Goal: Task Accomplishment & Management: Manage account settings

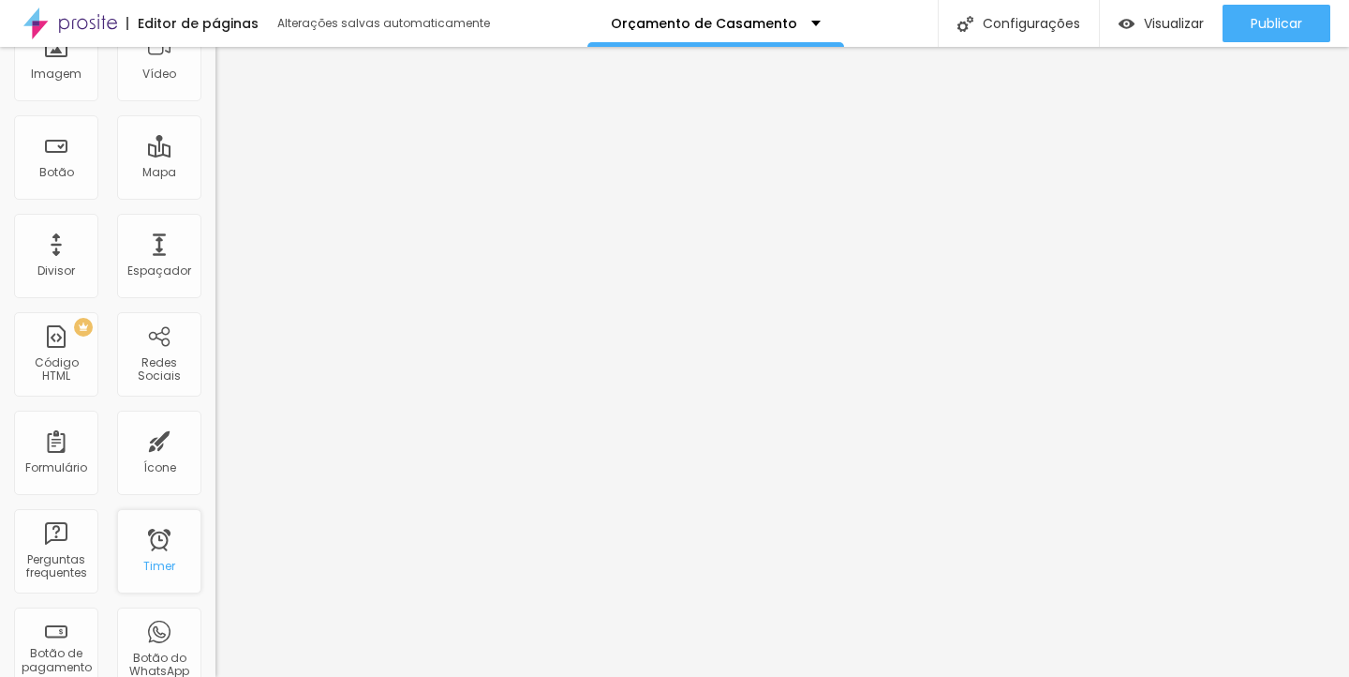
scroll to position [188, 0]
click at [63, 386] on div "PREMIUM Código HTML" at bounding box center [56, 356] width 84 height 84
click at [55, 355] on div "PREMIUM Código HTML" at bounding box center [56, 356] width 84 height 84
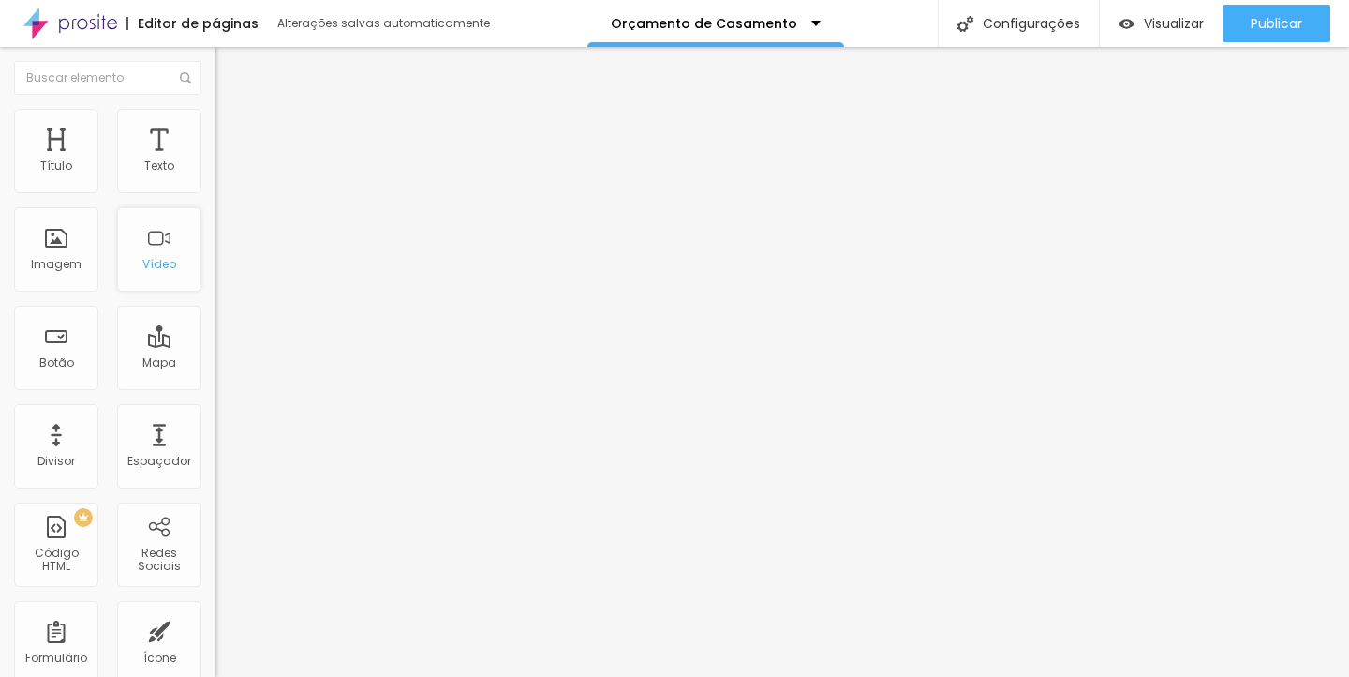
scroll to position [0, 0]
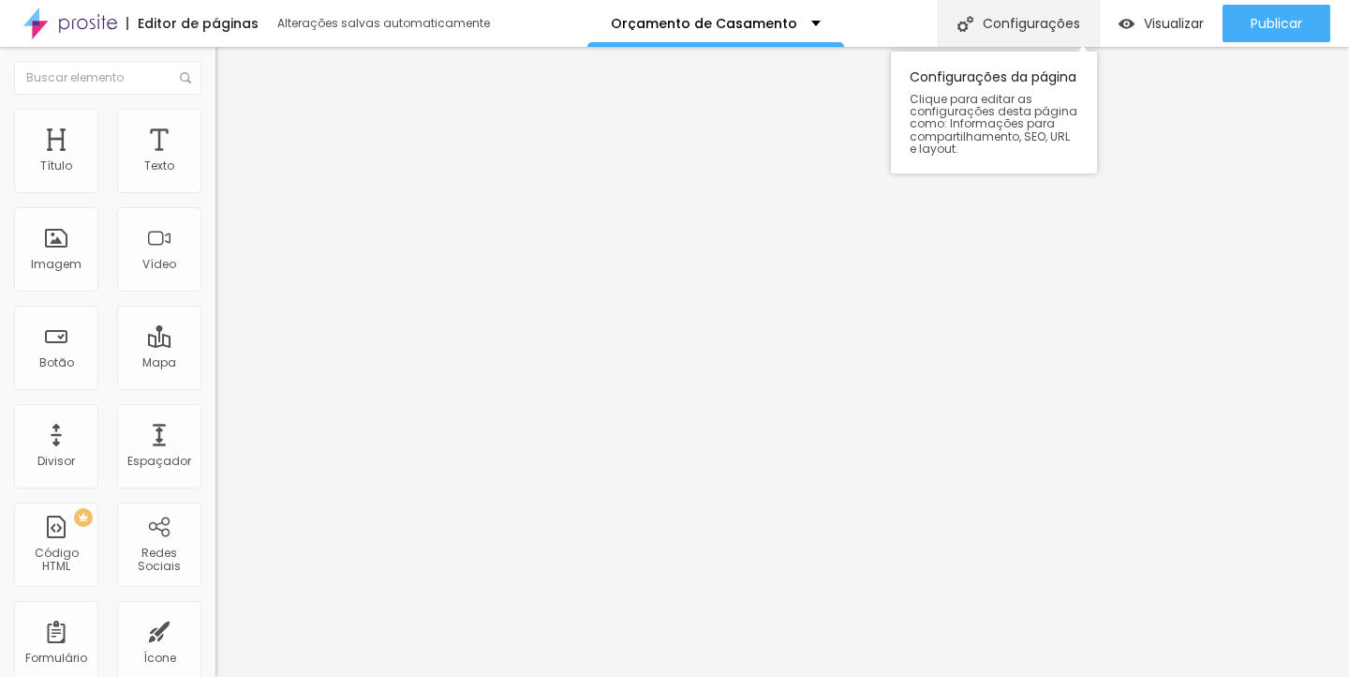
click at [992, 9] on div "Configurações" at bounding box center [1018, 23] width 161 height 47
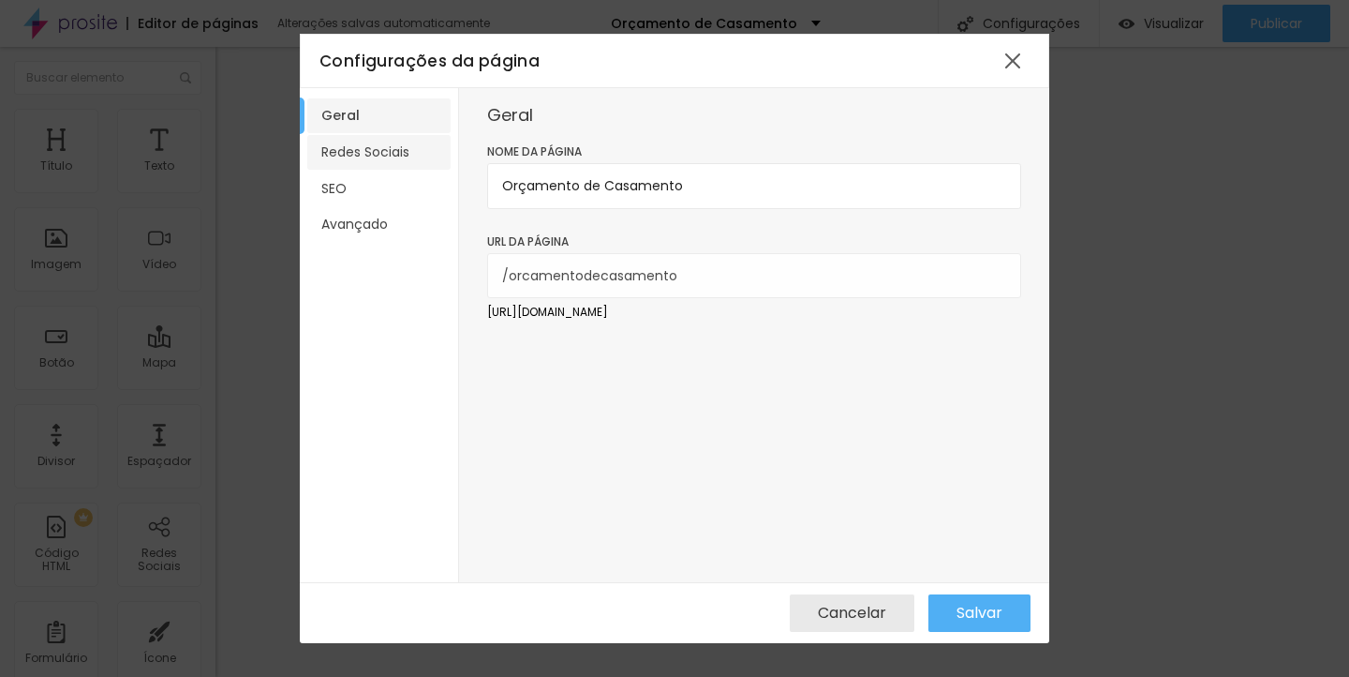
scroll to position [4, 0]
click at [407, 157] on li "Redes Sociais" at bounding box center [378, 152] width 143 height 35
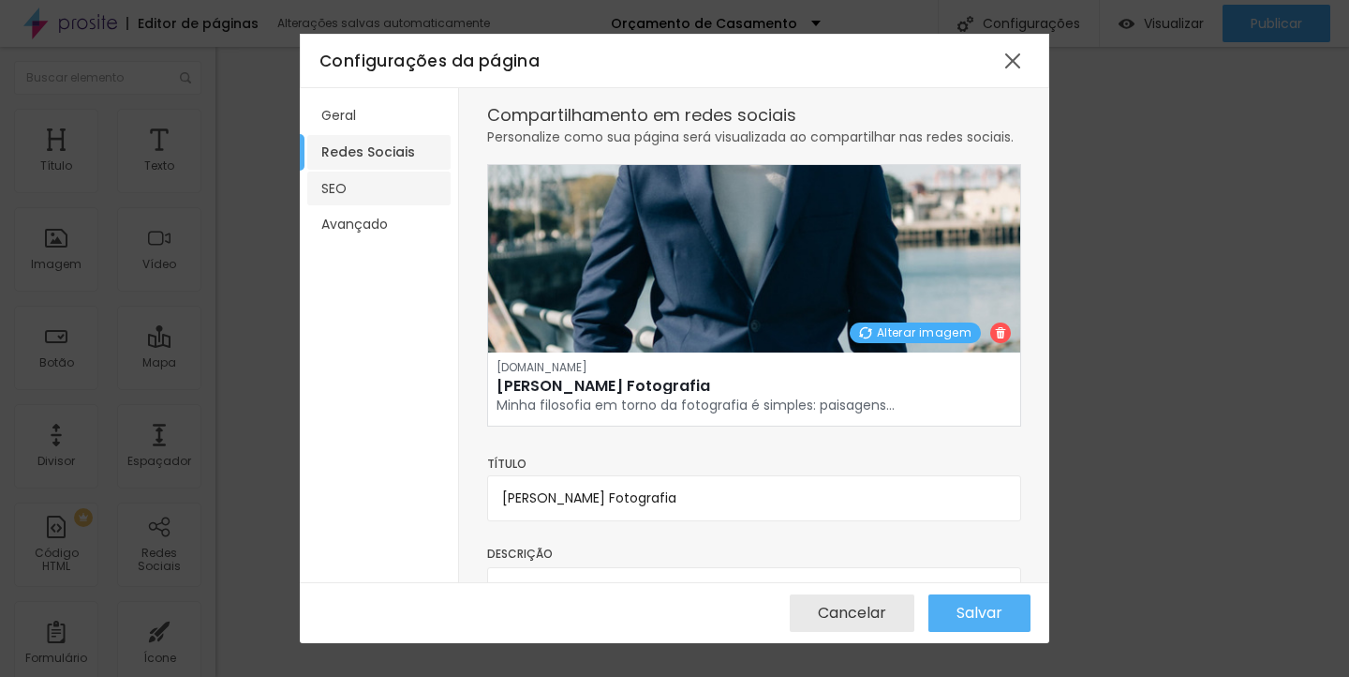
click at [400, 181] on li "SEO" at bounding box center [378, 188] width 143 height 35
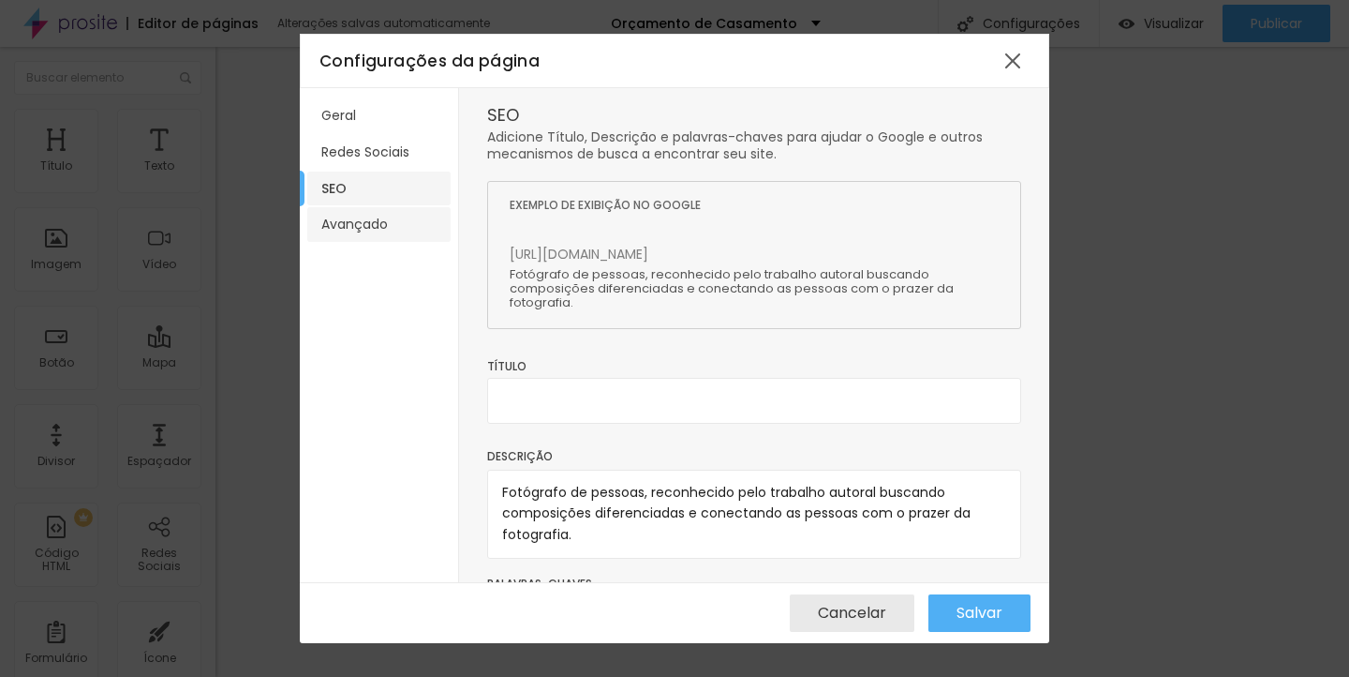
click at [400, 219] on li "Avançado" at bounding box center [378, 224] width 143 height 35
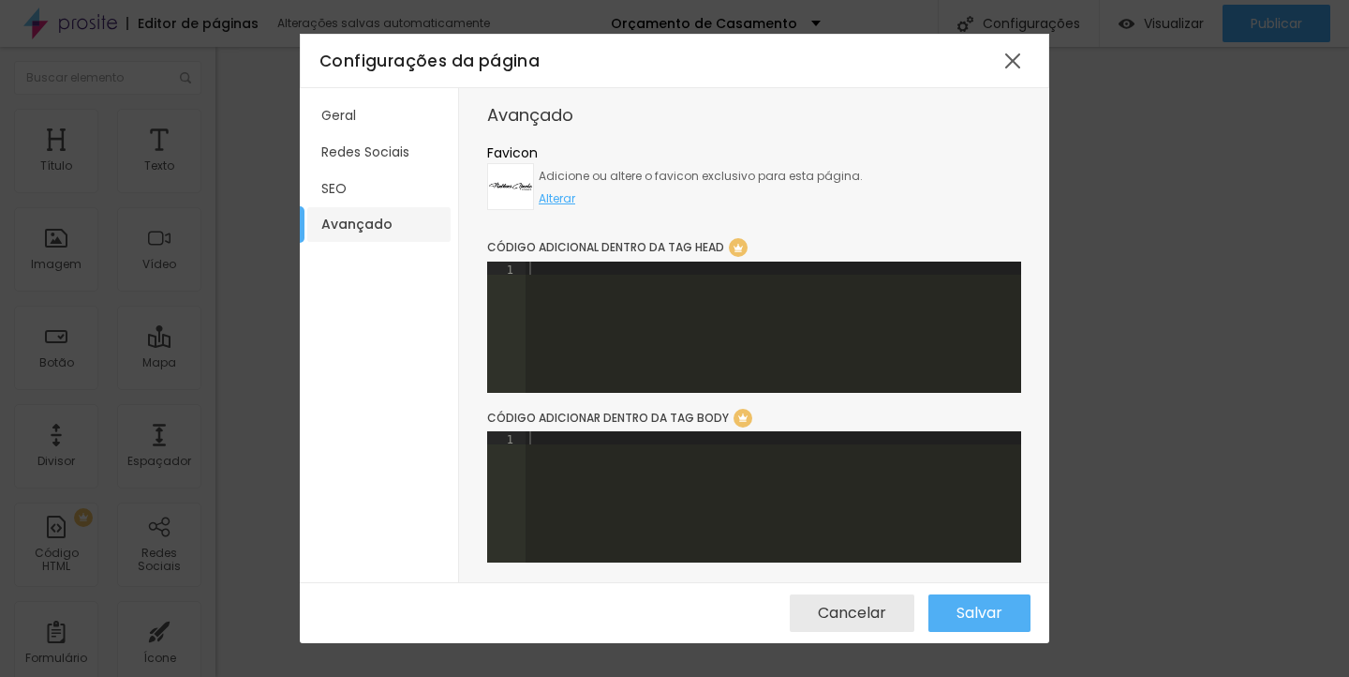
scroll to position [30, 0]
click at [668, 280] on div at bounding box center [774, 339] width 496 height 157
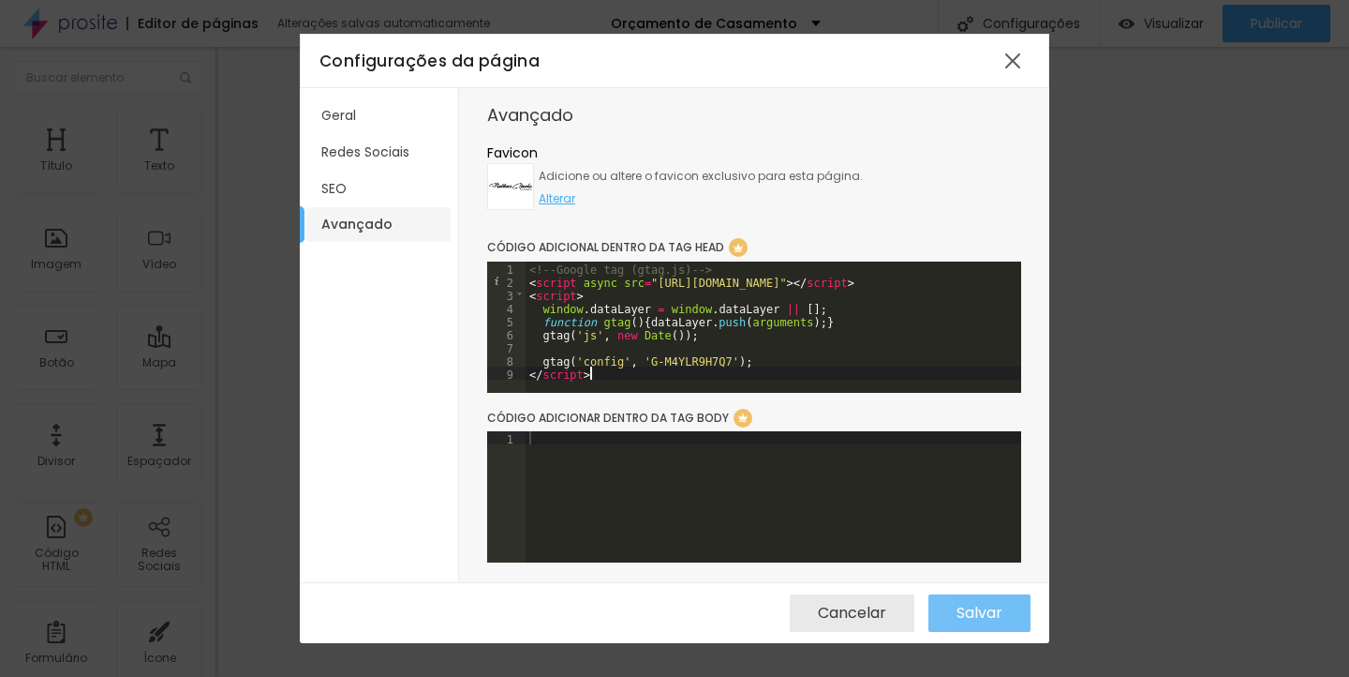
click at [992, 610] on span "Salvar" at bounding box center [980, 612] width 46 height 17
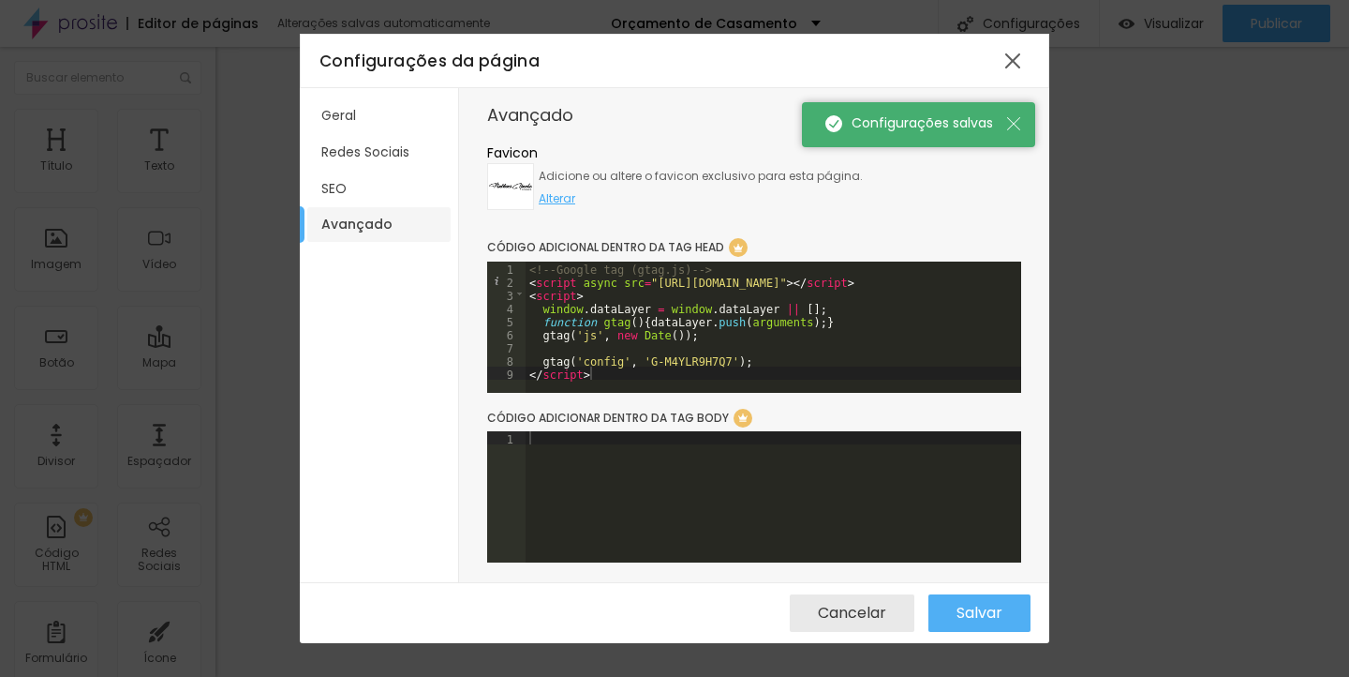
scroll to position [0, 0]
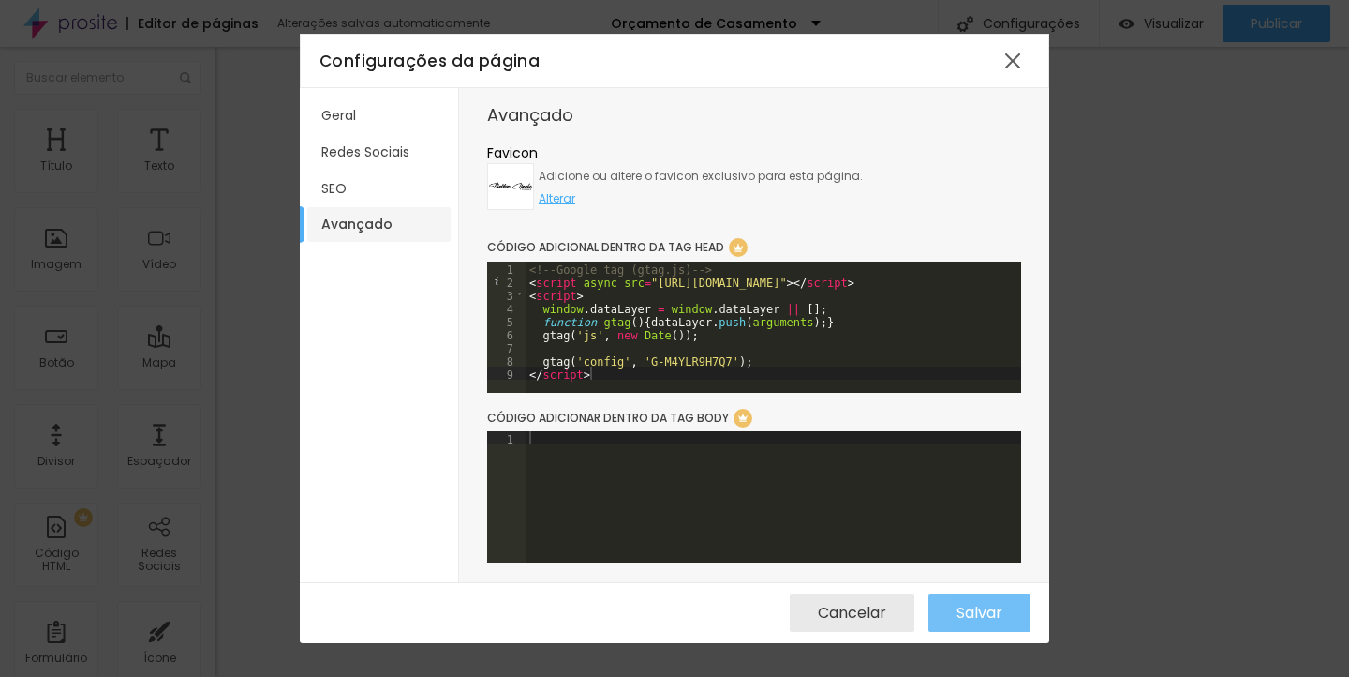
click at [986, 608] on span "Salvar" at bounding box center [980, 612] width 46 height 17
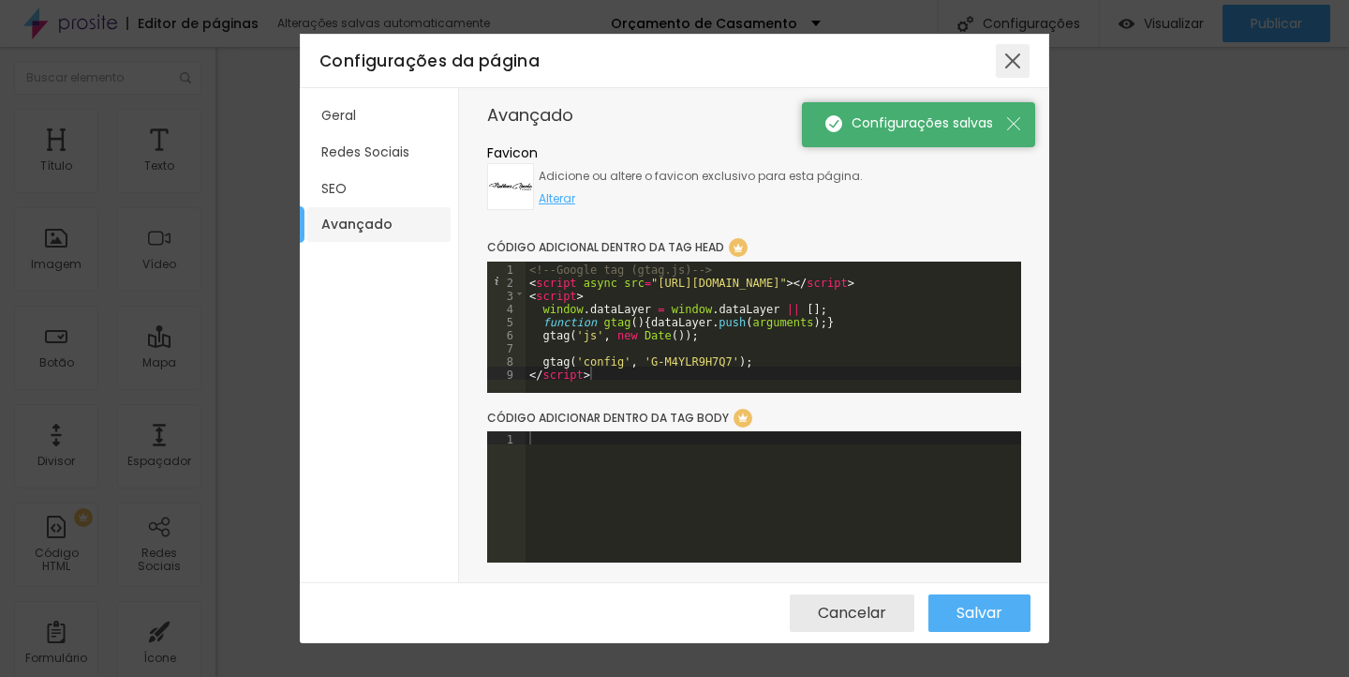
click at [1013, 56] on div at bounding box center [1013, 61] width 34 height 34
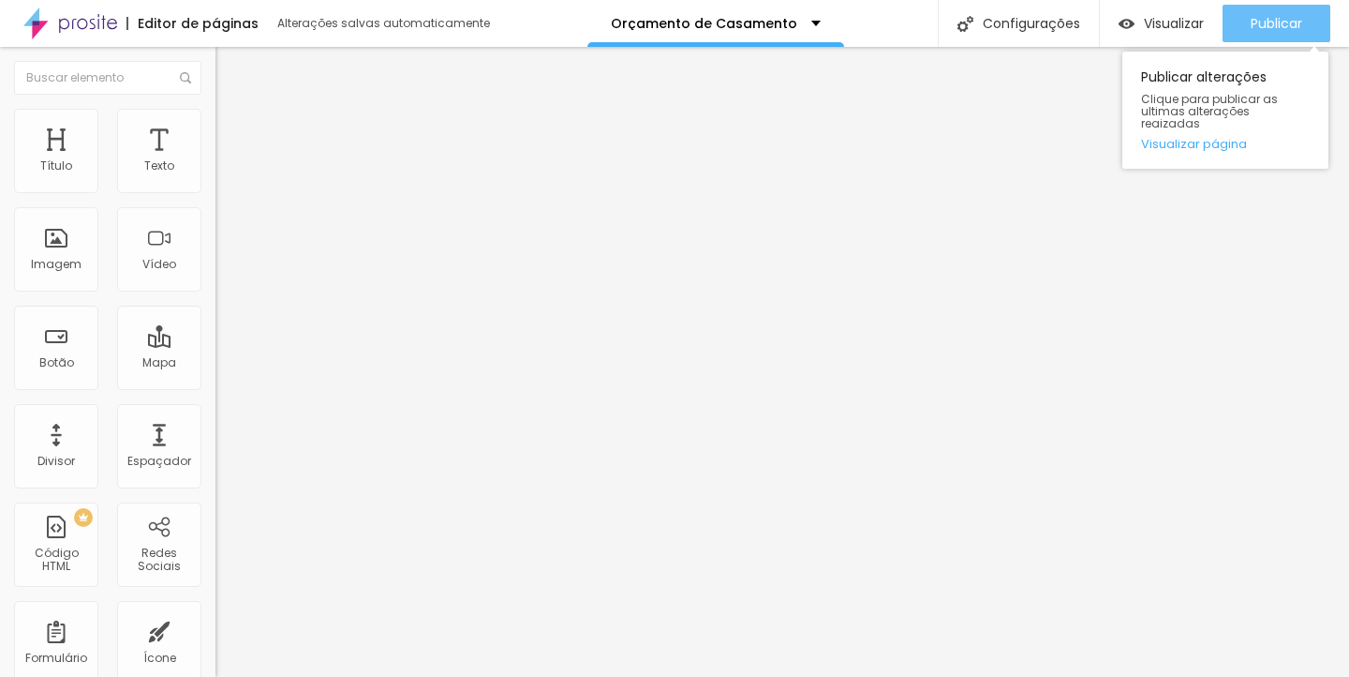
click at [1276, 23] on span "Publicar" at bounding box center [1277, 23] width 52 height 15
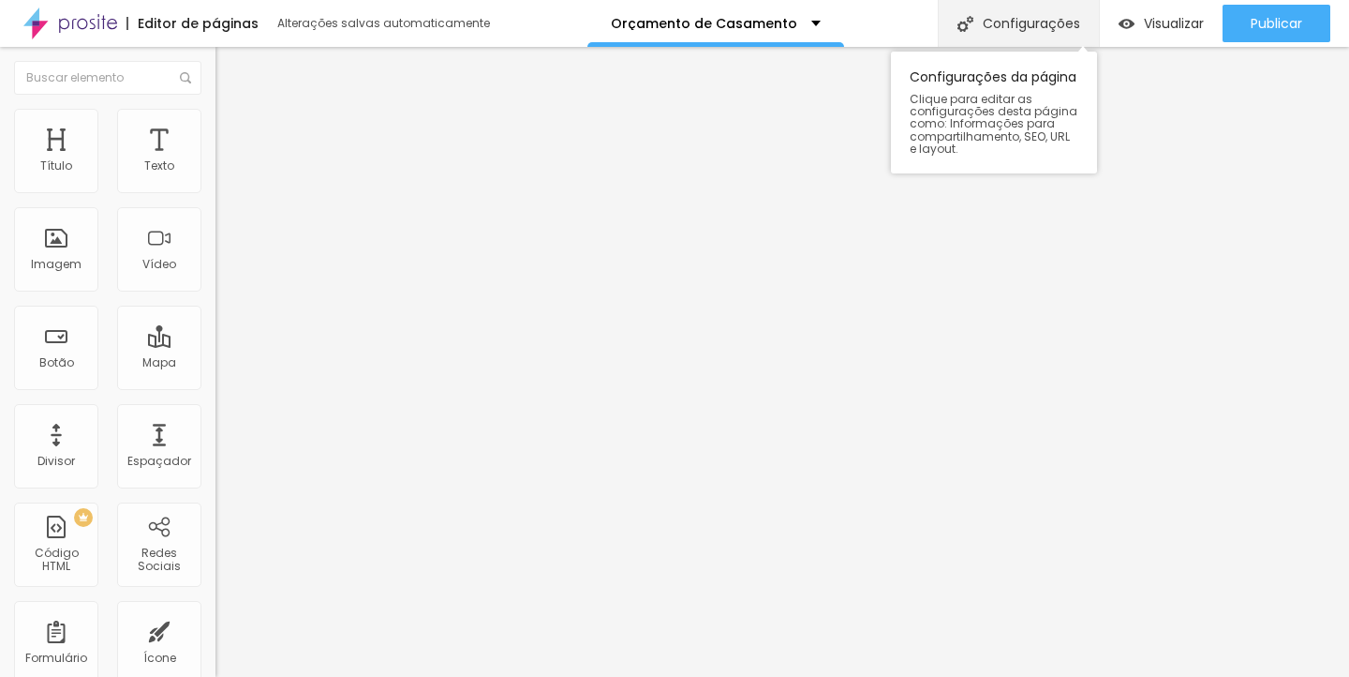
click at [1049, 20] on div "Configurações" at bounding box center [1018, 23] width 161 height 47
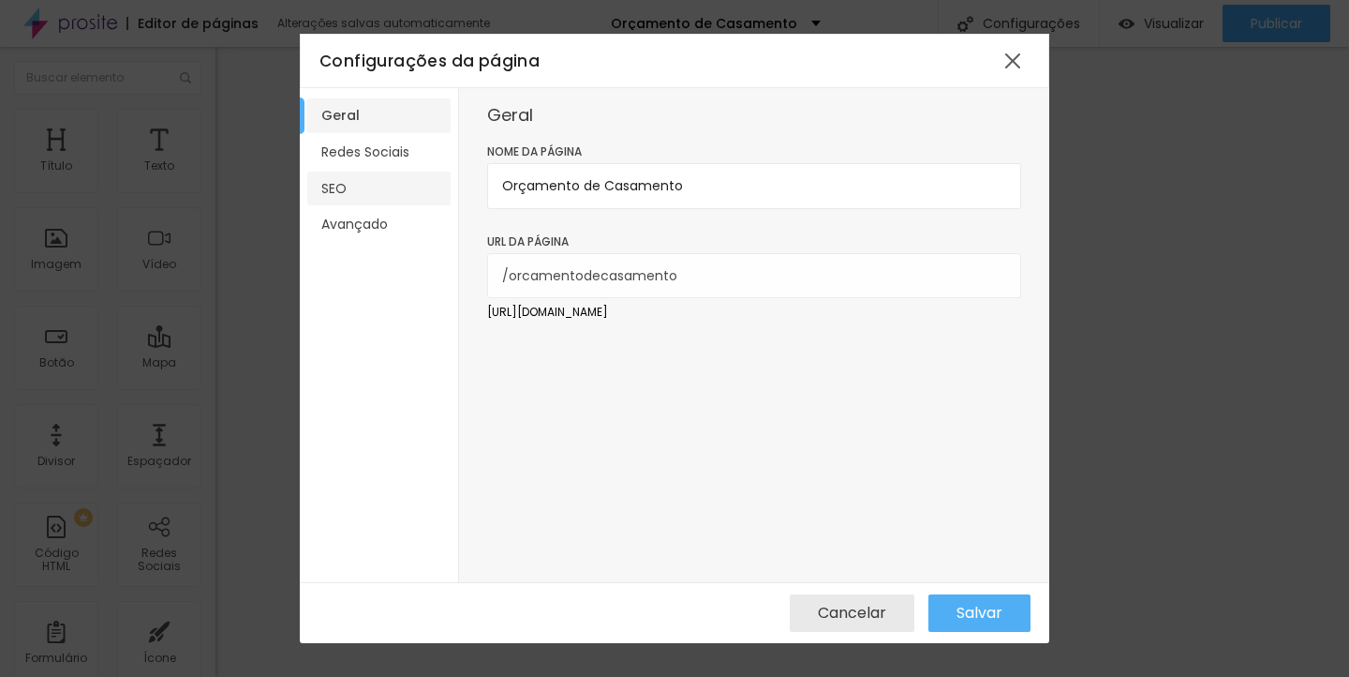
click at [376, 199] on li "SEO" at bounding box center [378, 188] width 143 height 35
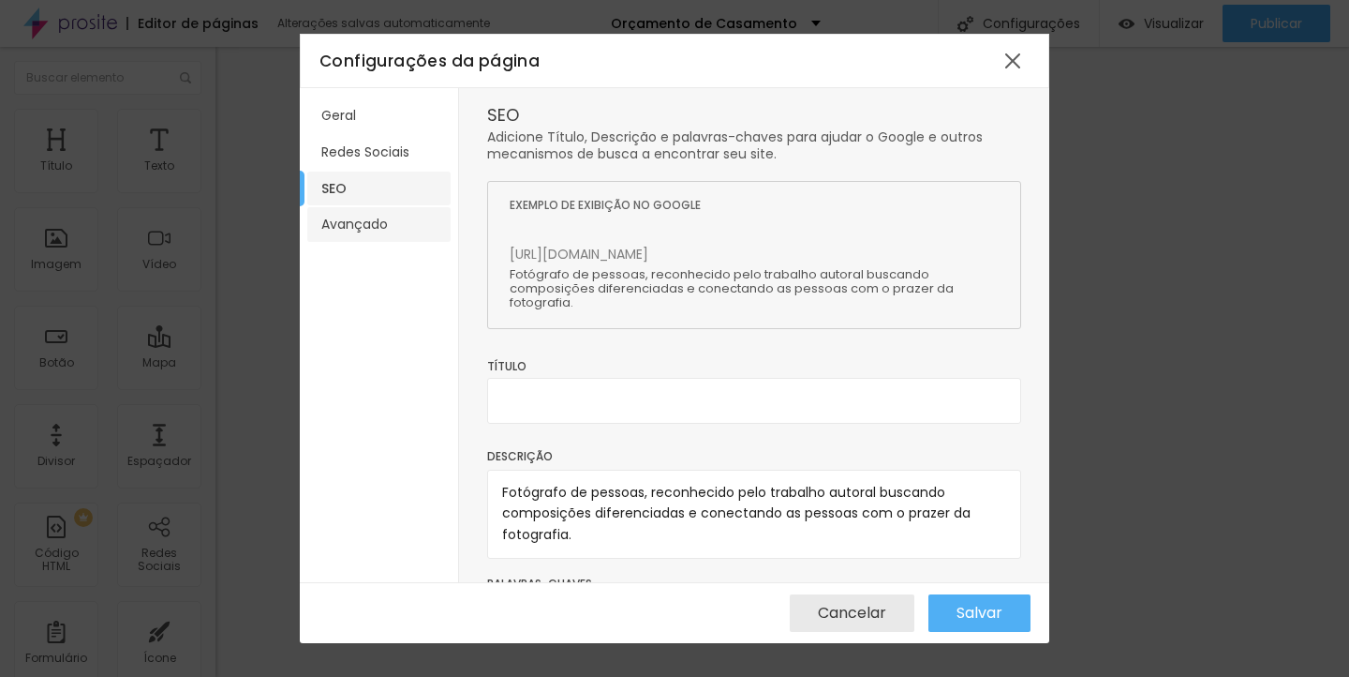
click at [380, 221] on li "Avançado" at bounding box center [378, 224] width 143 height 35
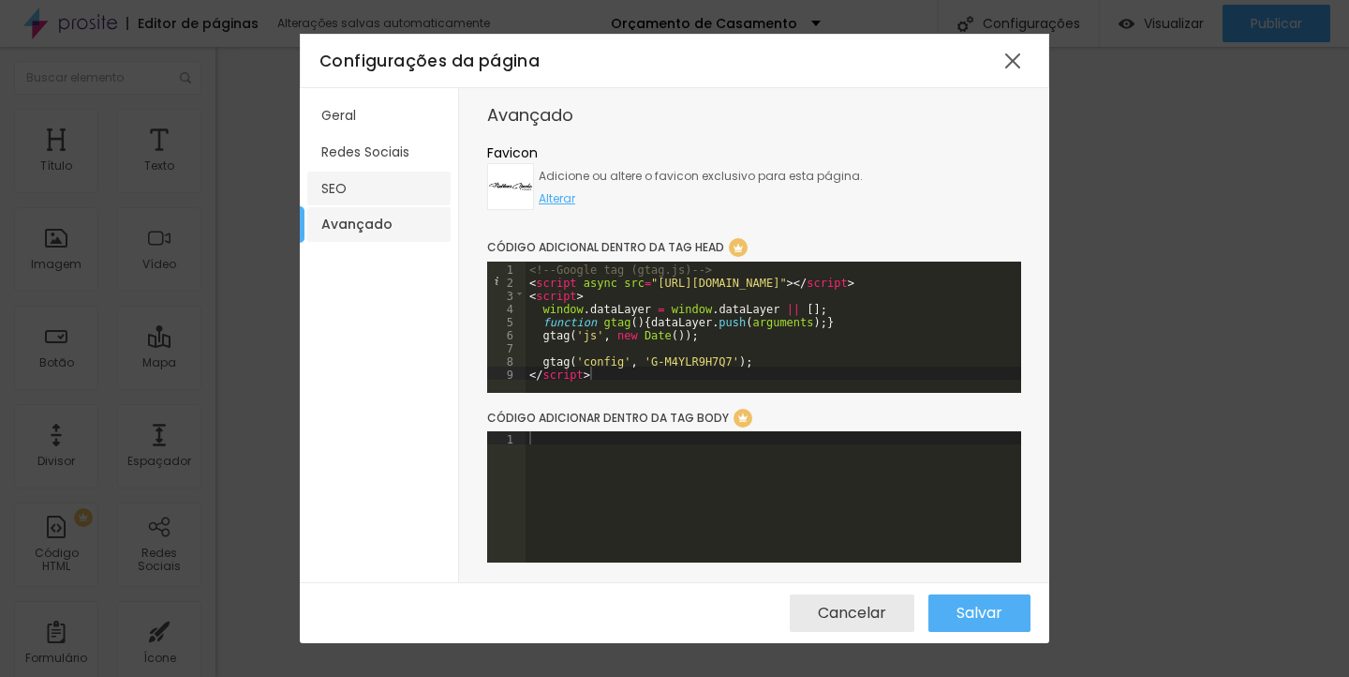
click at [369, 183] on li "SEO" at bounding box center [378, 188] width 143 height 35
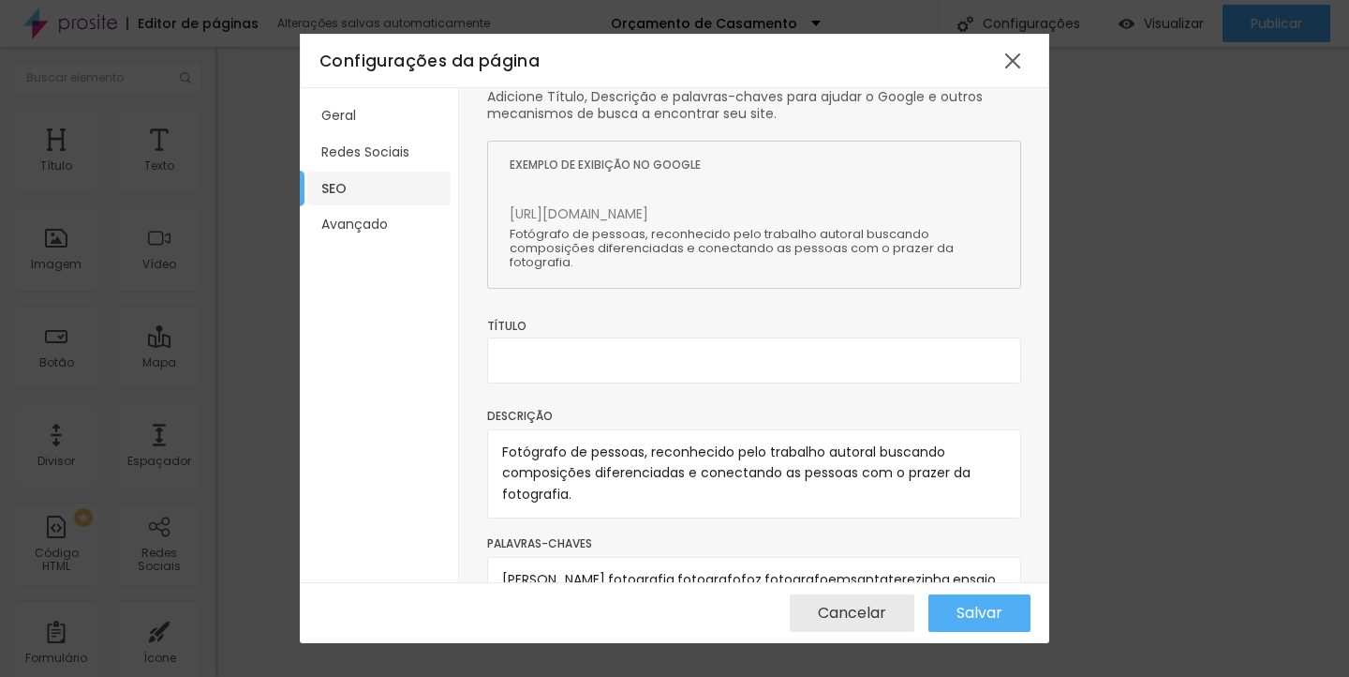
scroll to position [115, 0]
click at [872, 604] on span "Cancelar" at bounding box center [852, 612] width 68 height 17
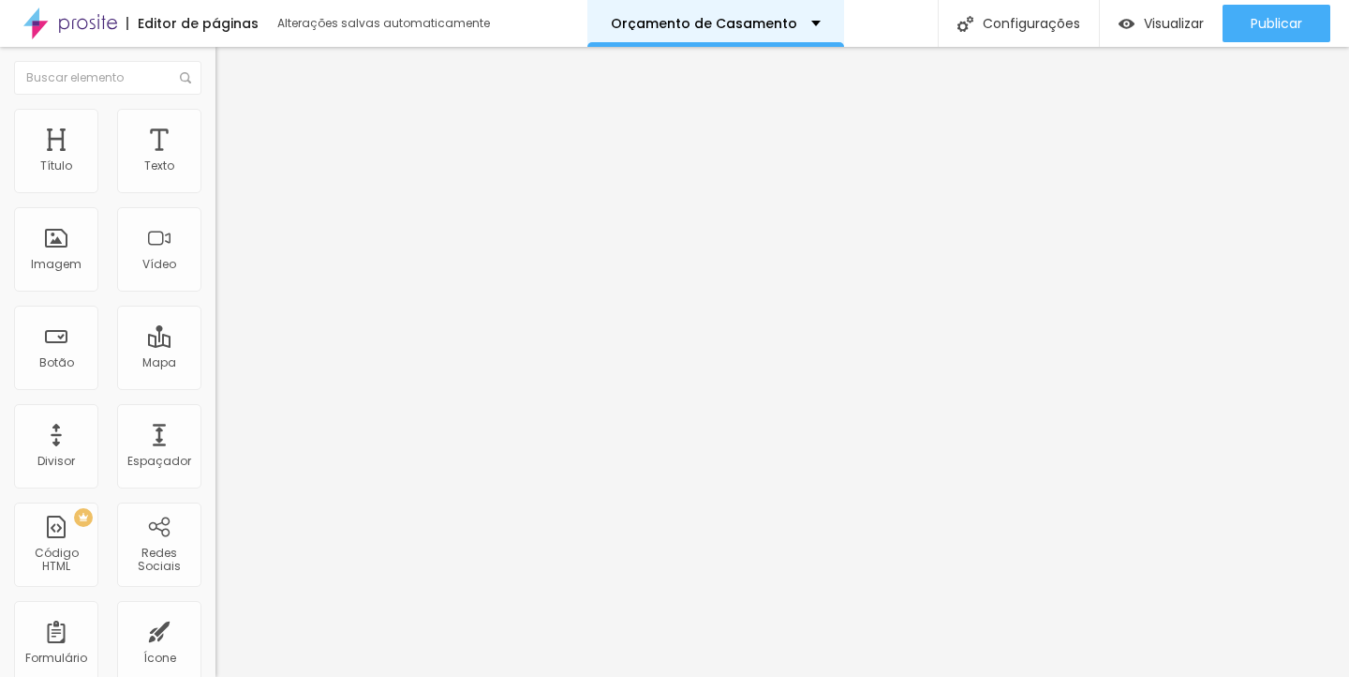
click at [732, 32] on div "Orçamento de Casamento" at bounding box center [716, 23] width 257 height 47
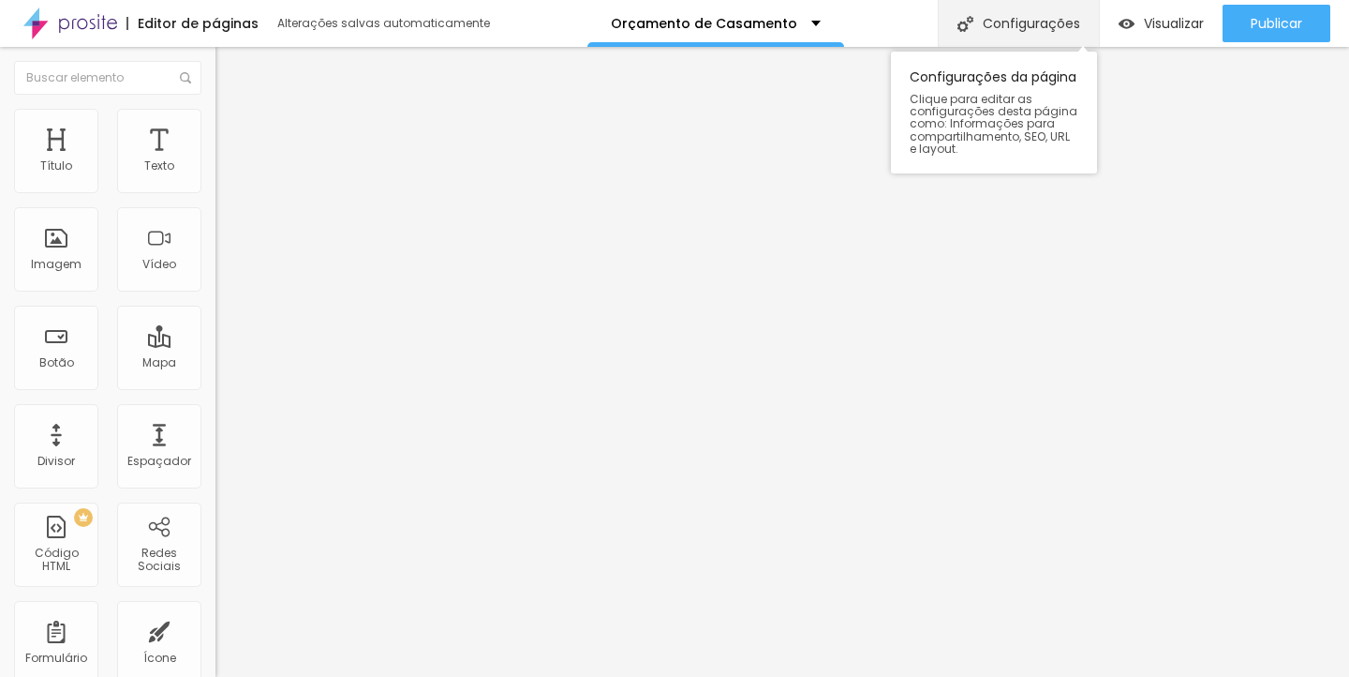
click at [1040, 2] on div "Configurações" at bounding box center [1018, 23] width 161 height 47
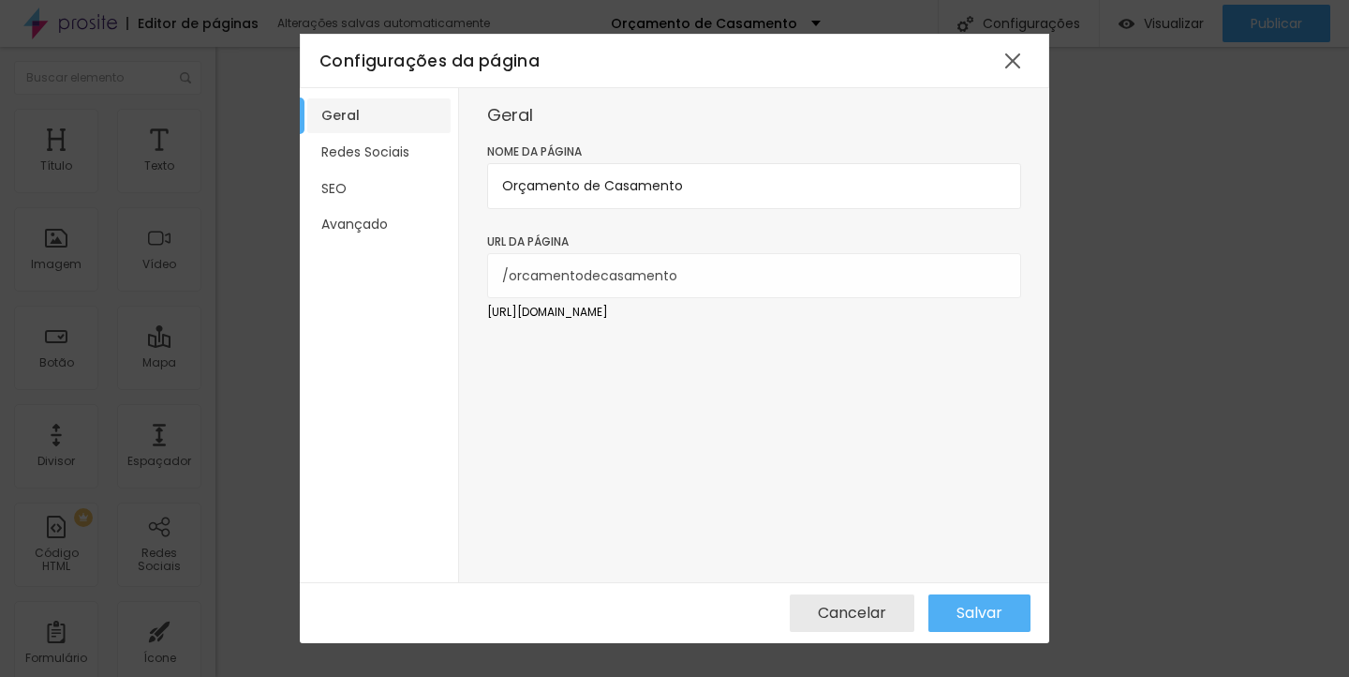
click at [750, 303] on div "URL da página /orcamentodecasamento" at bounding box center [754, 273] width 534 height 82
click at [393, 113] on li "Geral" at bounding box center [378, 115] width 143 height 35
click at [563, 164] on input "Orçamento de Casamento" at bounding box center [754, 185] width 534 height 45
click at [705, 177] on input "Orçamento de Casamento" at bounding box center [754, 185] width 534 height 45
drag, startPoint x: 712, startPoint y: 195, endPoint x: 276, endPoint y: 219, distance: 437.4
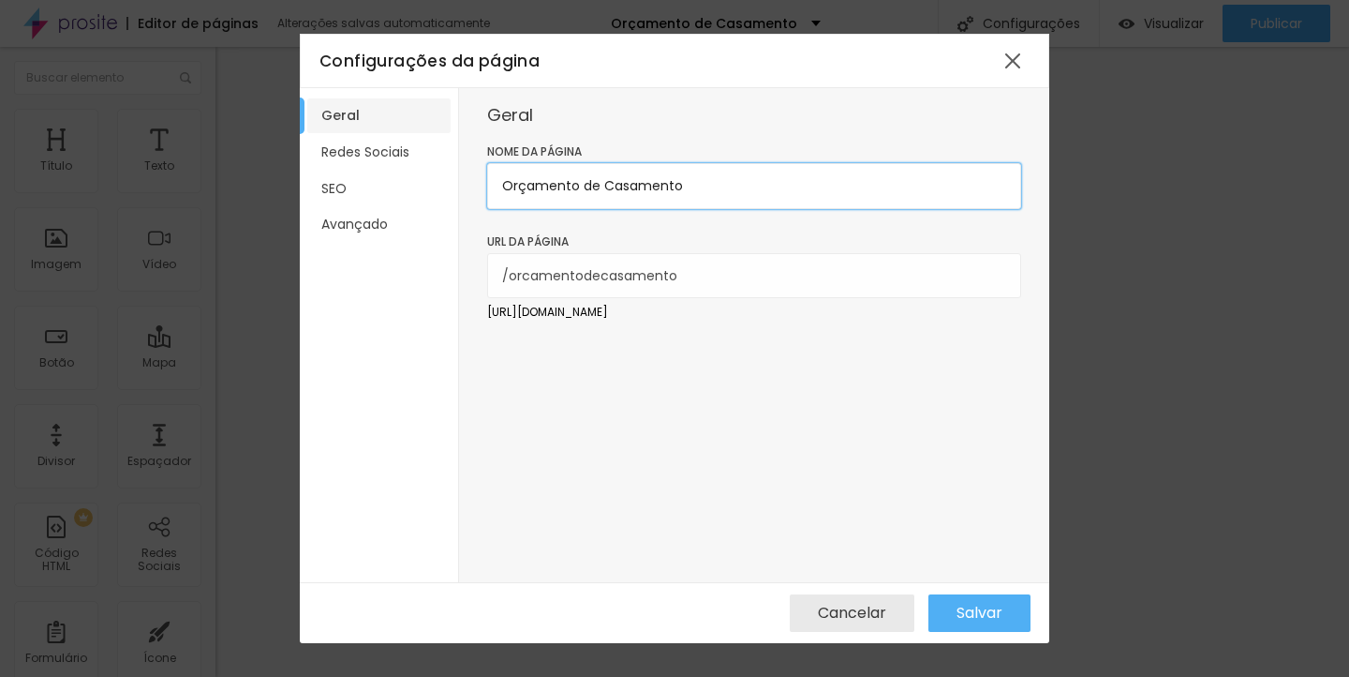
click at [276, 219] on div "Configurações da página Geral Redes Sociais SEO Avançado Geral Nome da página O…" at bounding box center [674, 338] width 1349 height 677
drag, startPoint x: 695, startPoint y: 185, endPoint x: 425, endPoint y: 181, distance: 270.9
click at [425, 181] on div "Geral Redes Sociais SEO Avançado Geral Nome da página Orçamento de Casamento UR…" at bounding box center [675, 335] width 750 height 494
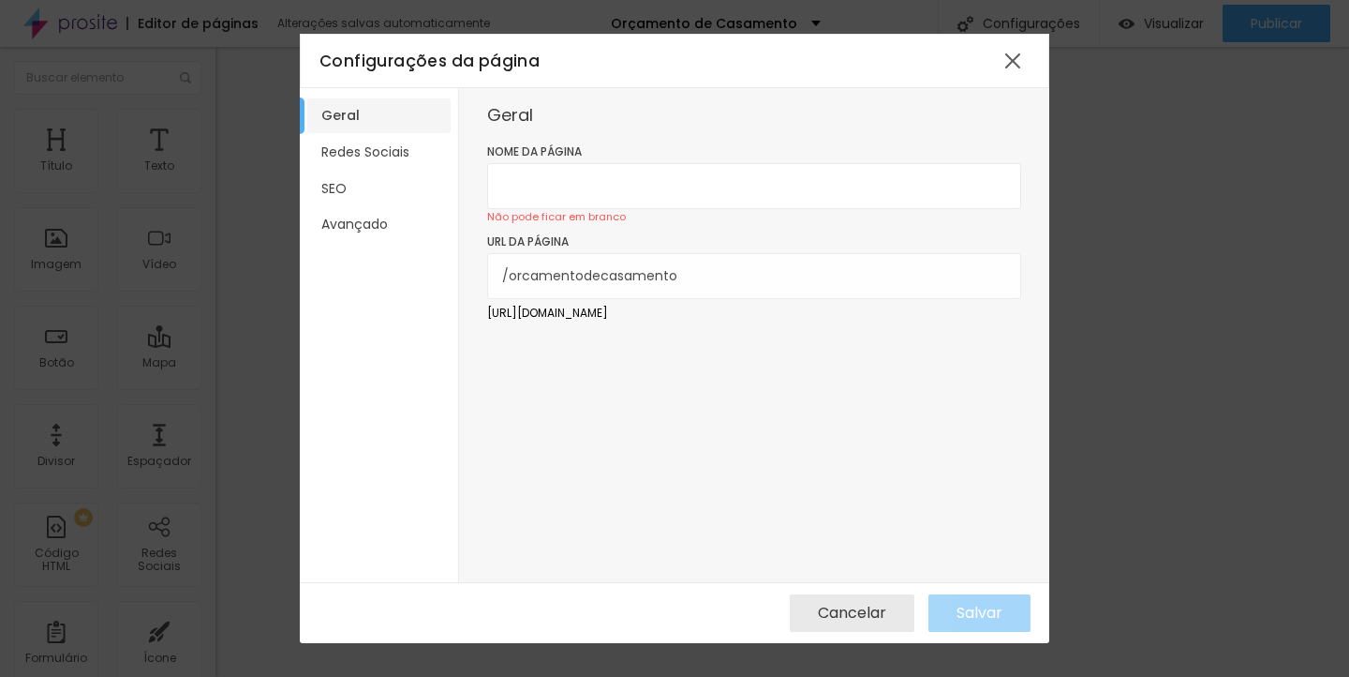
click at [745, 364] on form "Nome da página Não pode ficar em branco URL da página /orcamentodecasamento [UR…" at bounding box center [754, 255] width 534 height 226
click at [603, 186] on input "text" at bounding box center [754, 185] width 534 height 45
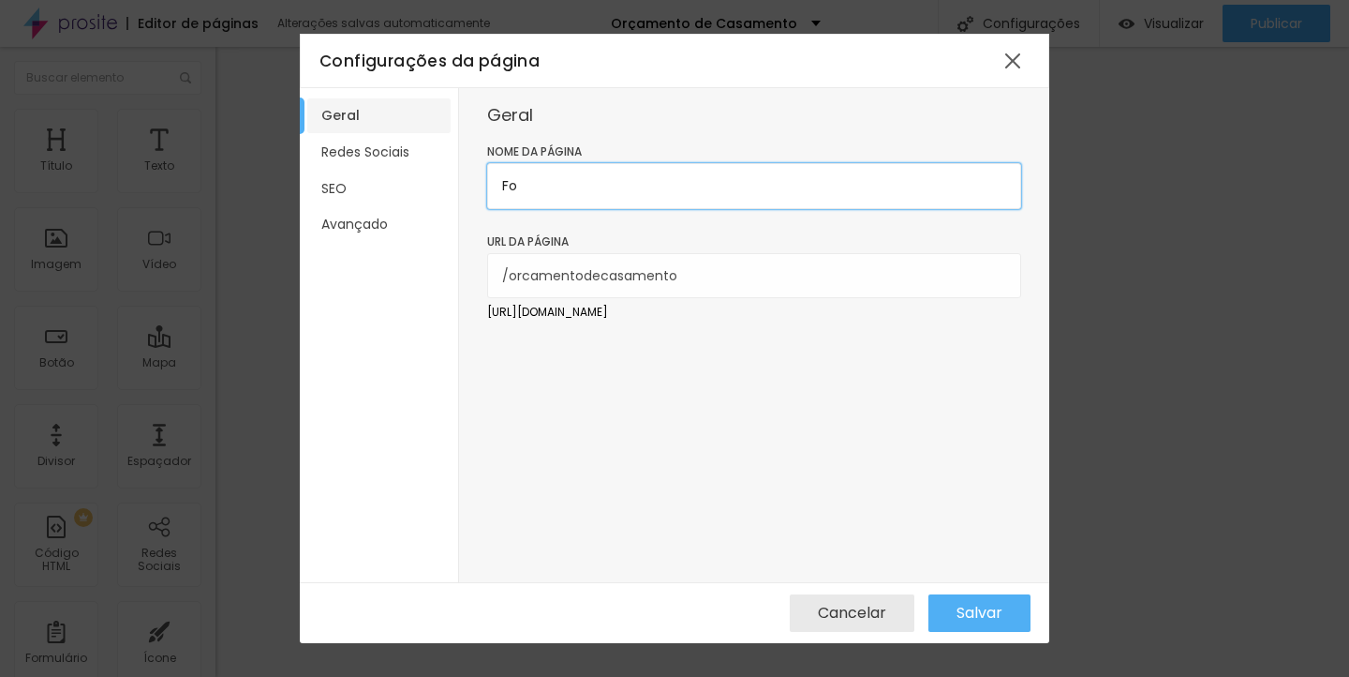
type input "F"
type input "casamento"
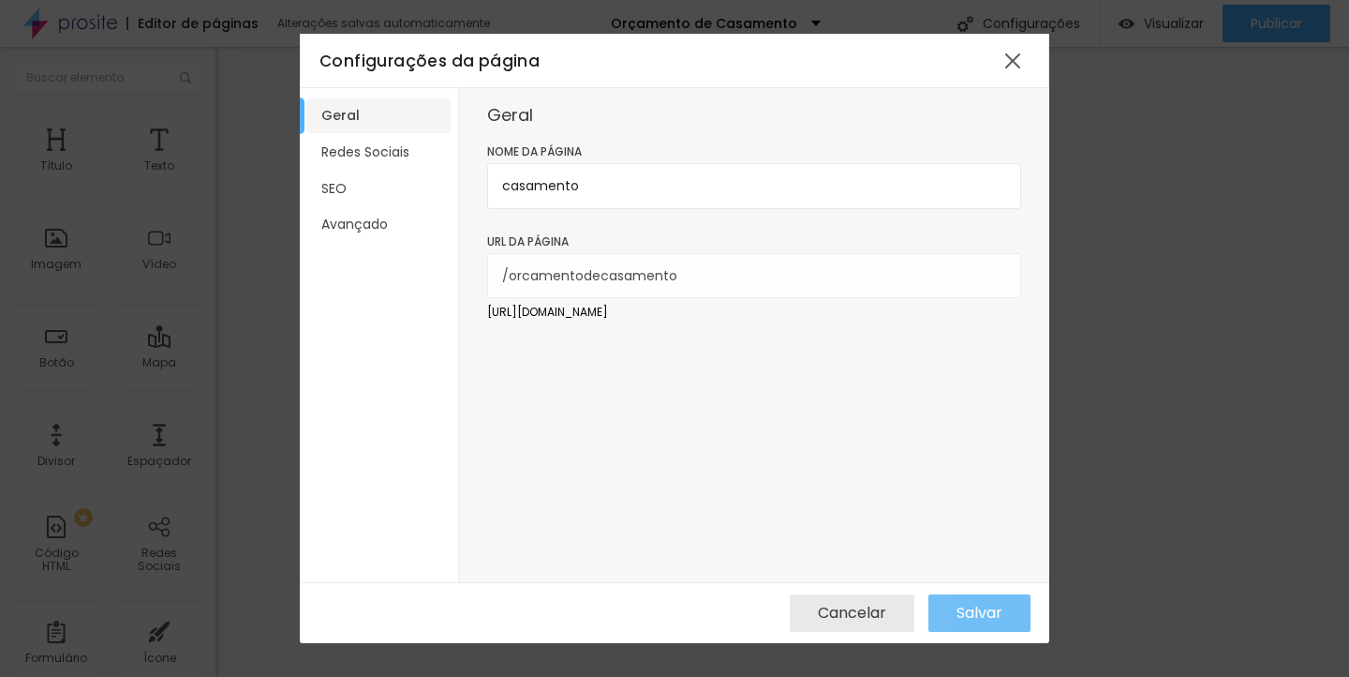
click at [973, 607] on span "Salvar" at bounding box center [980, 612] width 46 height 17
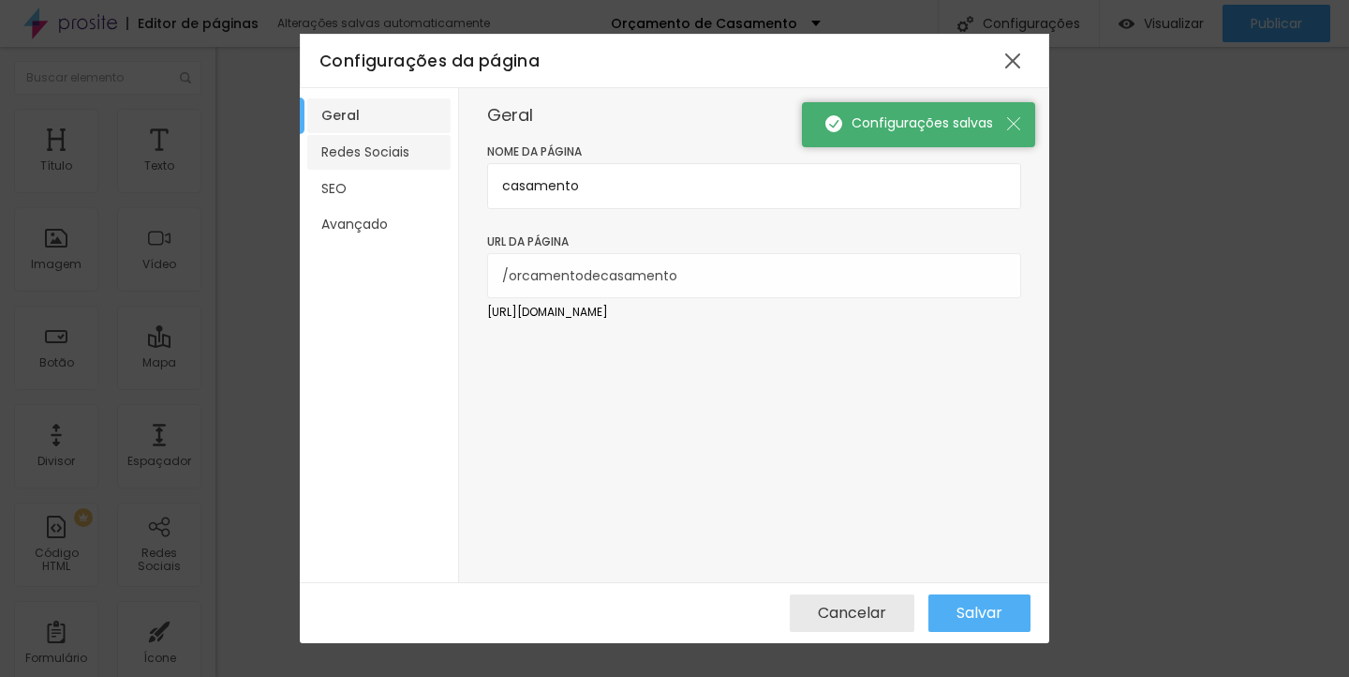
click at [393, 152] on li "Redes Sociais" at bounding box center [378, 152] width 143 height 35
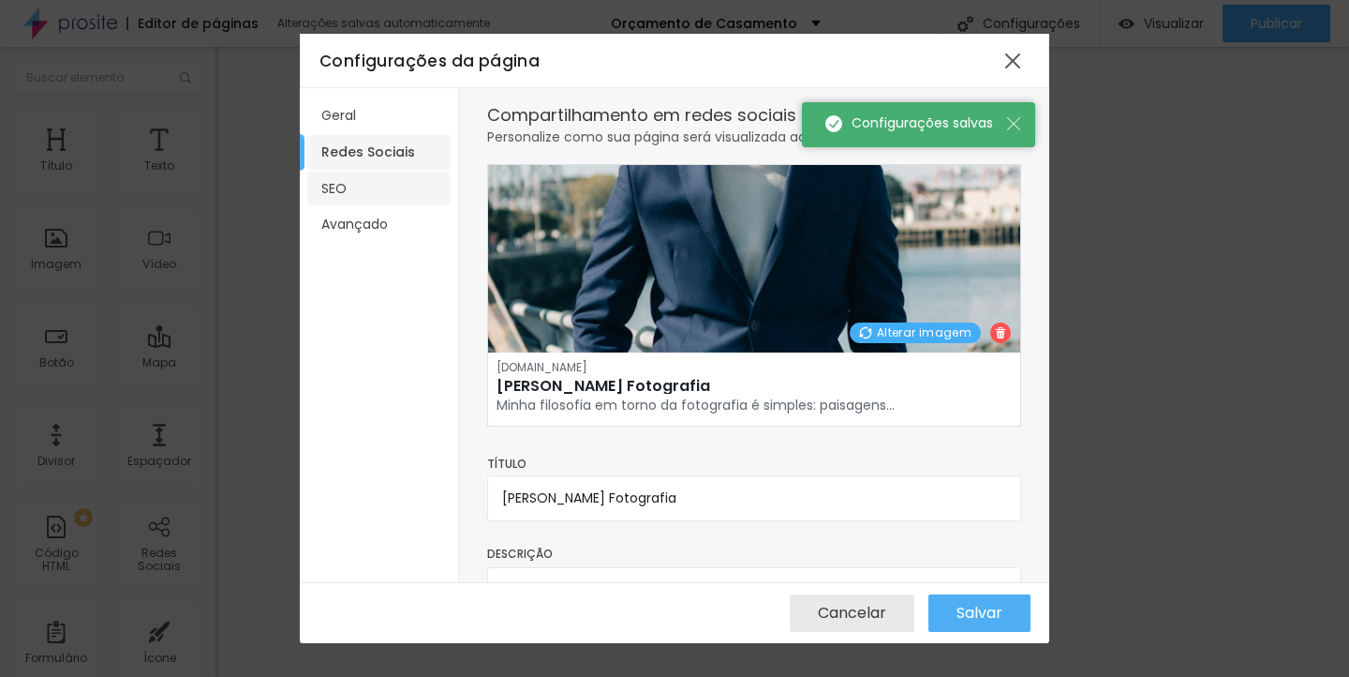
click at [395, 182] on li "SEO" at bounding box center [378, 188] width 143 height 35
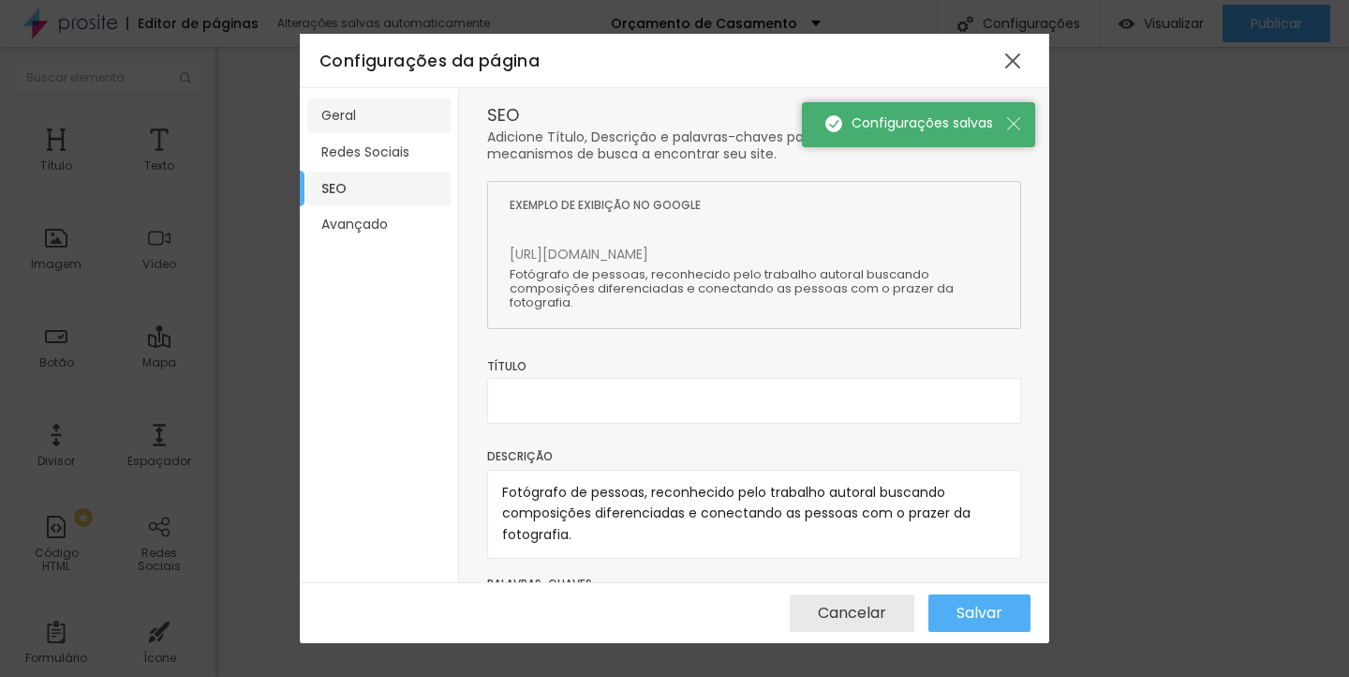
click at [395, 114] on li "Geral" at bounding box center [378, 115] width 143 height 35
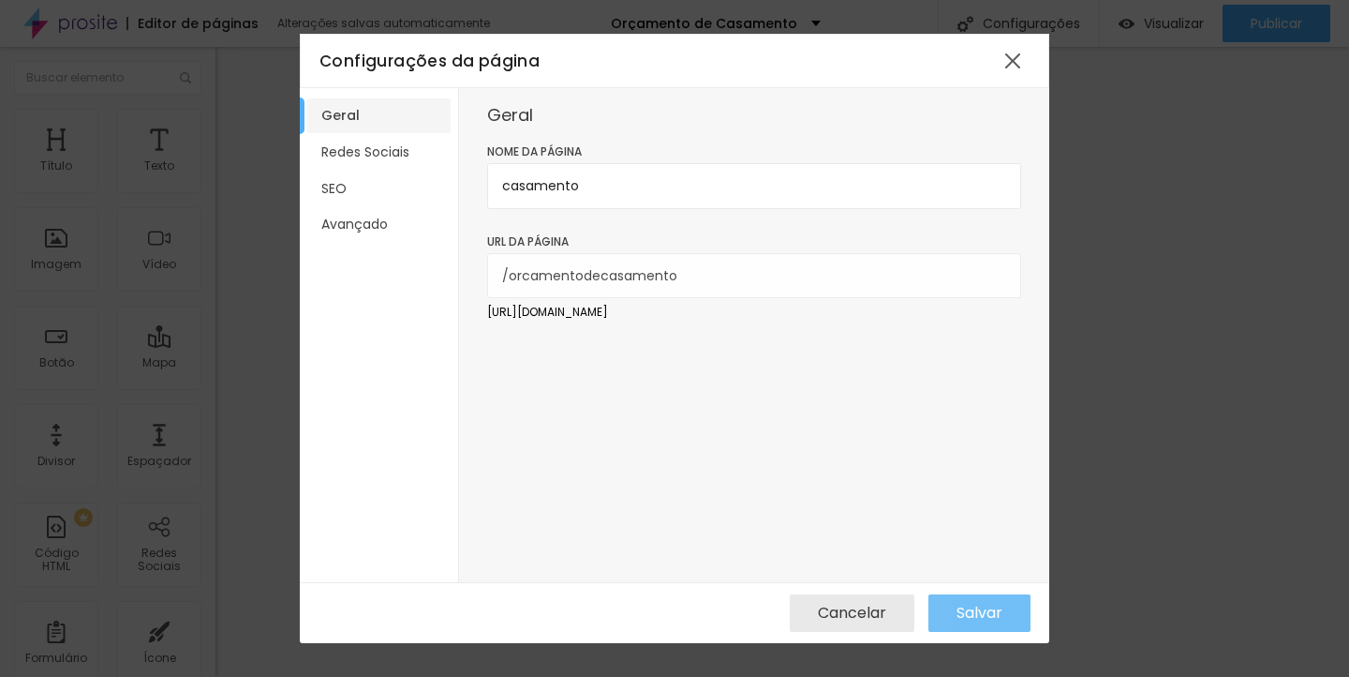
click at [1009, 613] on button "Salvar" at bounding box center [980, 612] width 102 height 37
click at [379, 214] on li "Avançado" at bounding box center [378, 224] width 143 height 35
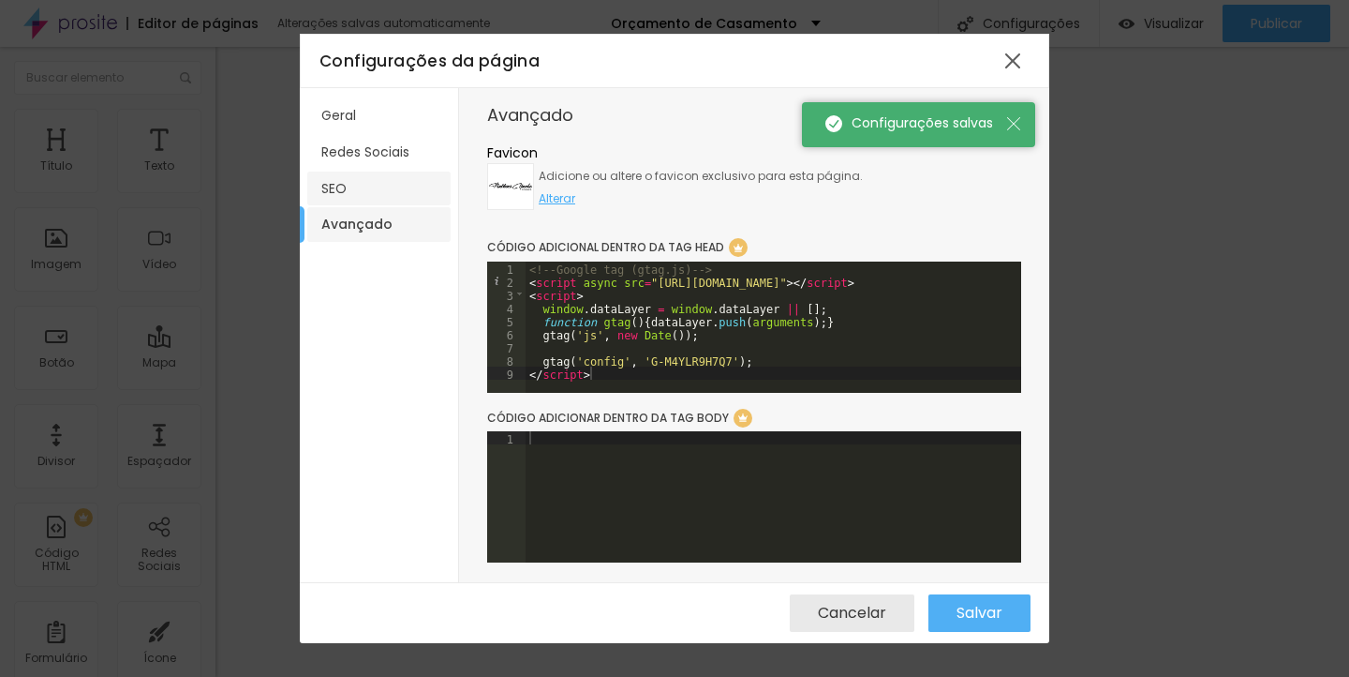
click at [371, 171] on li "SEO" at bounding box center [378, 188] width 143 height 35
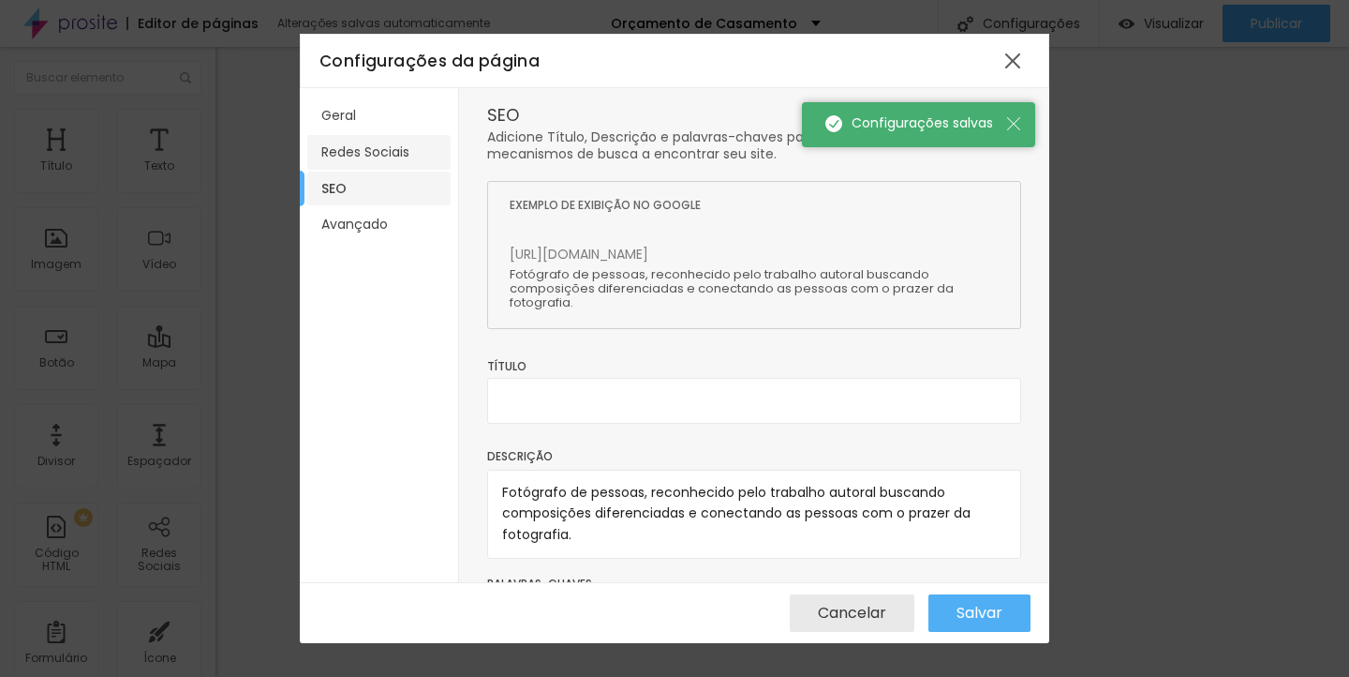
click at [396, 146] on li "Redes Sociais" at bounding box center [378, 152] width 143 height 35
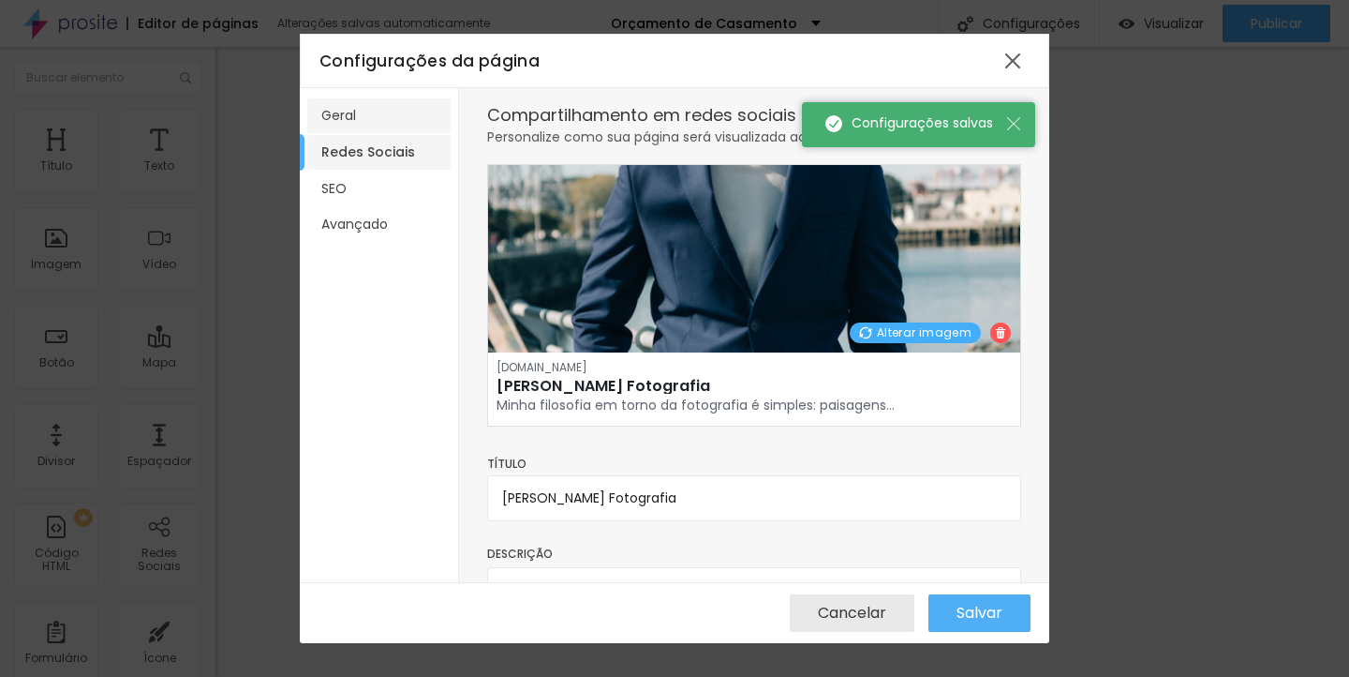
click at [387, 122] on li "Geral" at bounding box center [378, 115] width 143 height 35
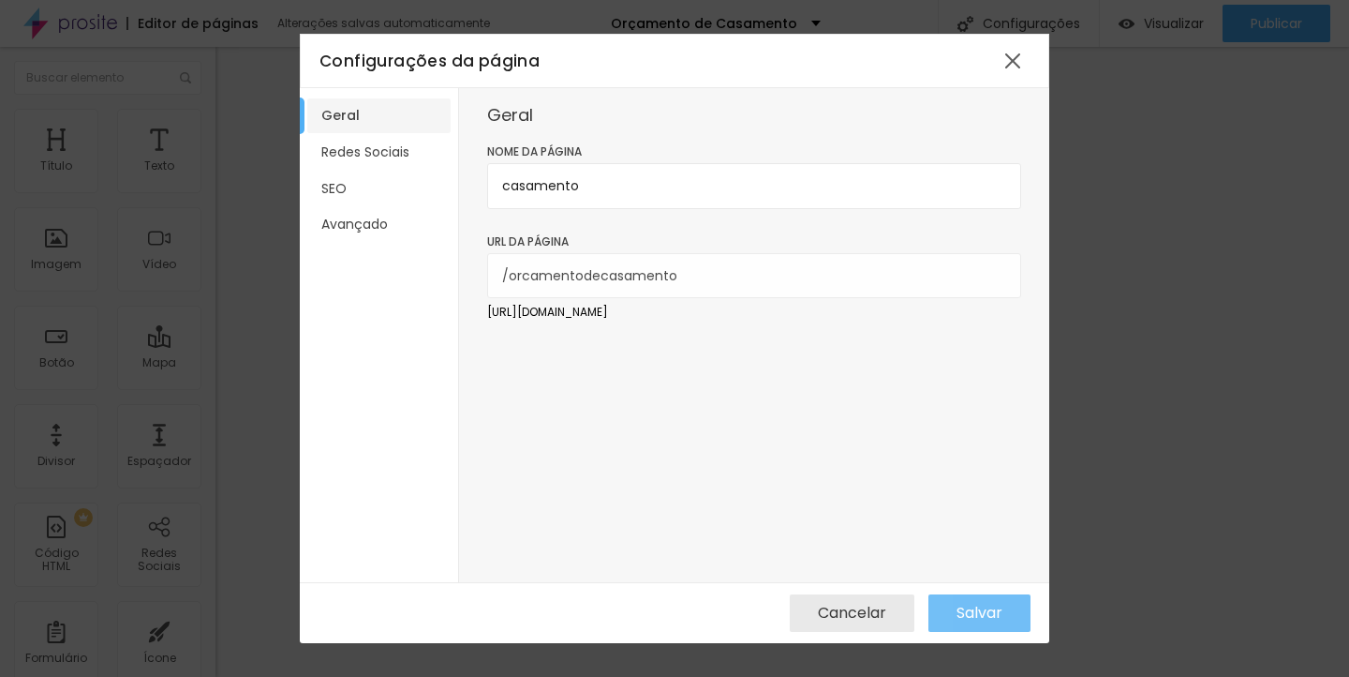
click at [985, 625] on div "Salvar" at bounding box center [980, 612] width 46 height 37
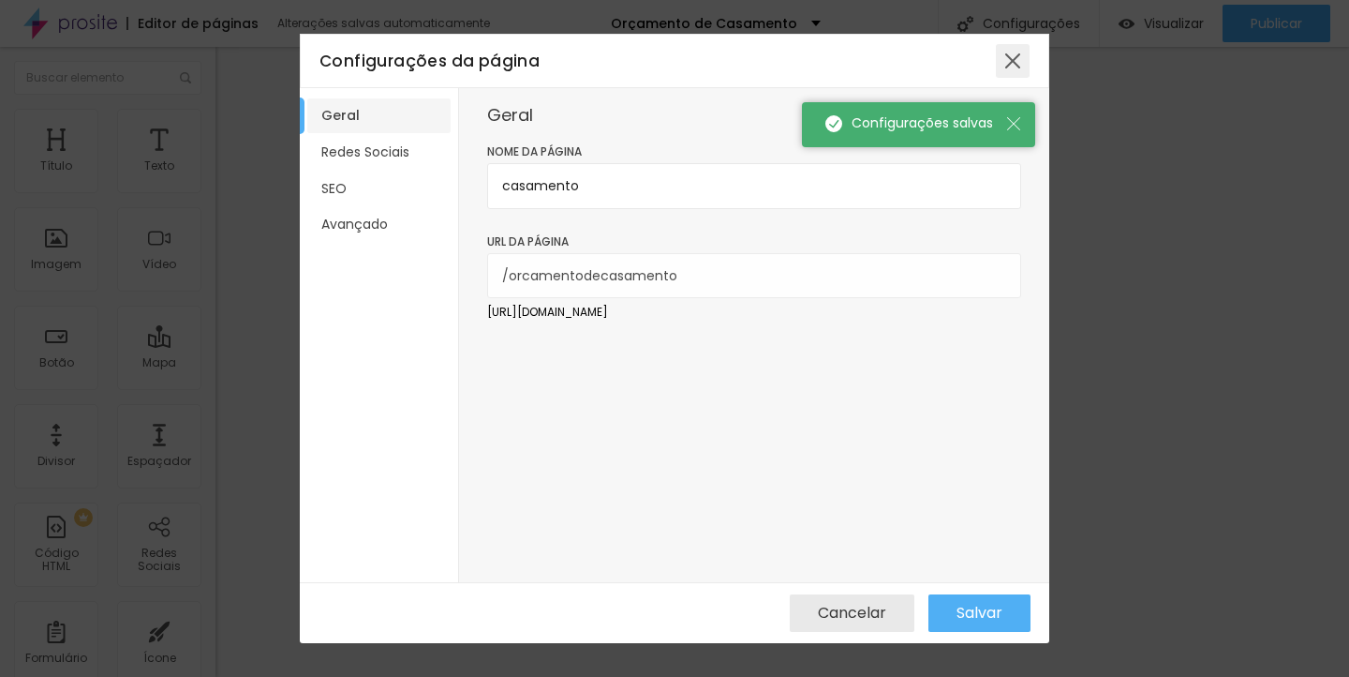
click at [1005, 58] on div at bounding box center [1013, 61] width 34 height 34
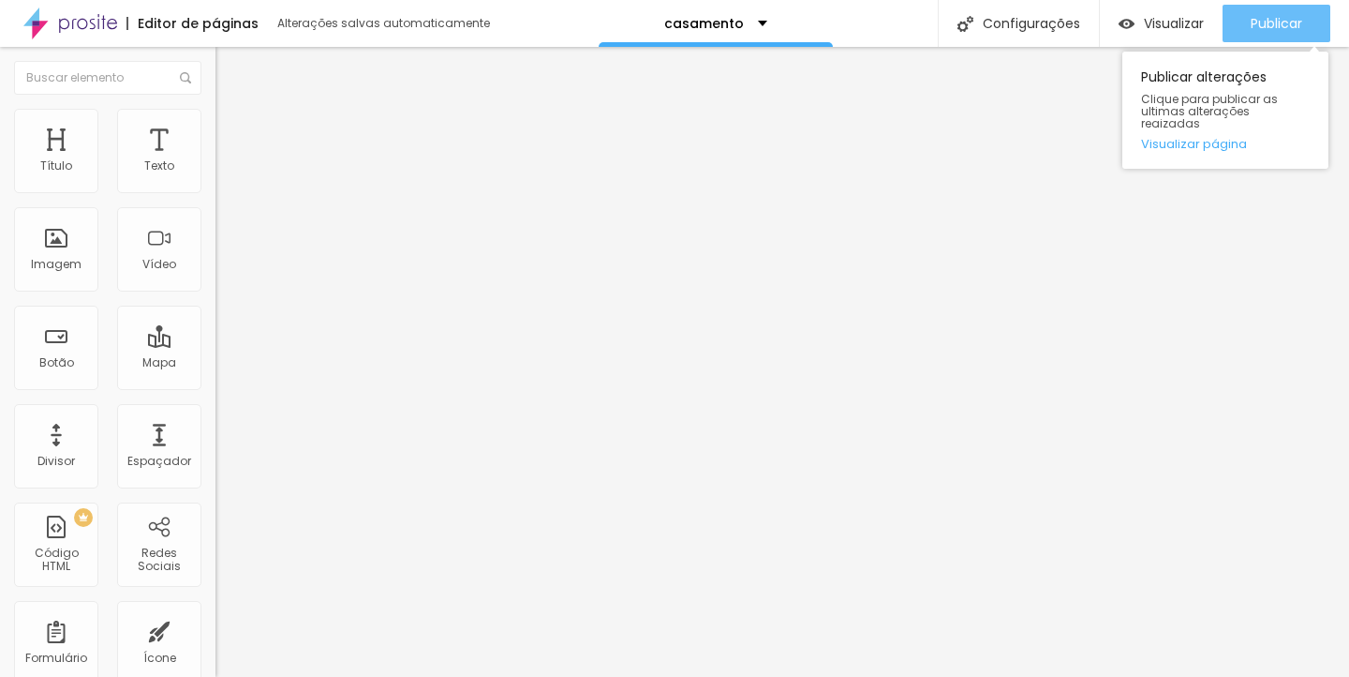
click at [1267, 16] on span "Publicar" at bounding box center [1277, 23] width 52 height 15
